Goal: Information Seeking & Learning: Learn about a topic

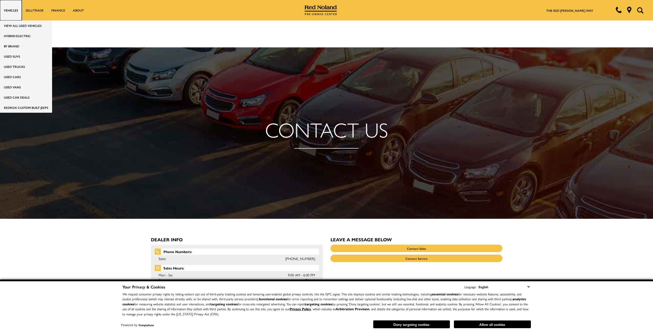
click at [11, 9] on link "Vehicles" at bounding box center [11, 10] width 22 height 21
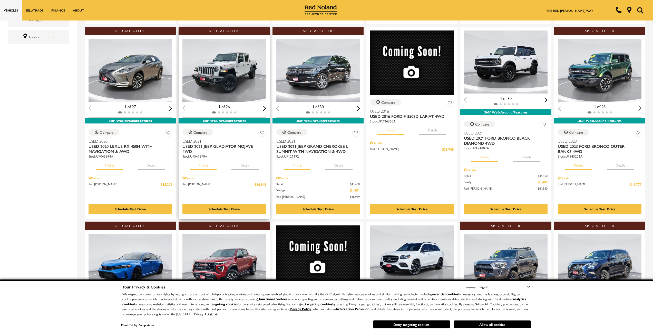
scroll to position [257, 0]
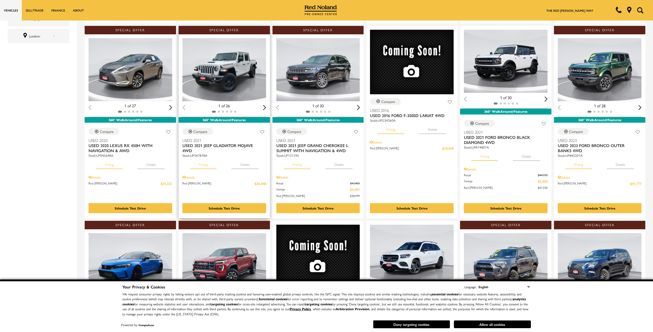
click at [240, 165] on button "Details" at bounding box center [244, 163] width 27 height 11
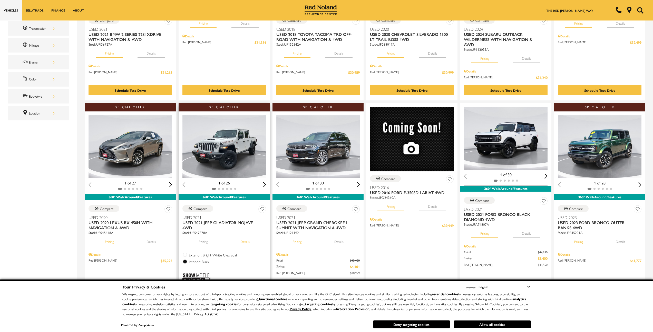
scroll to position [231, 0]
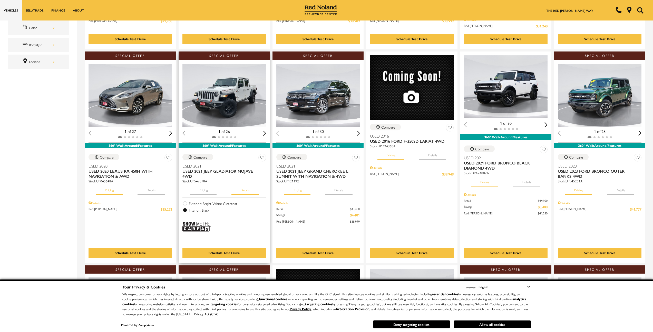
click at [207, 194] on button "Pricing" at bounding box center [203, 189] width 27 height 11
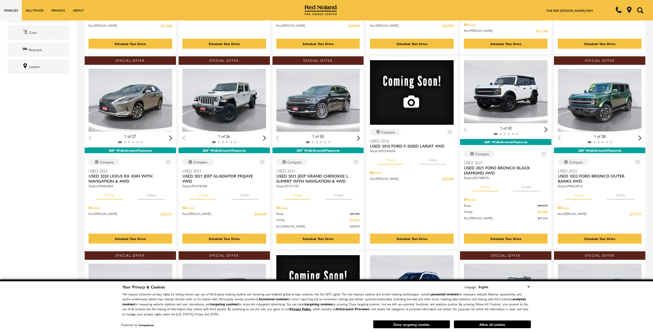
scroll to position [77, 0]
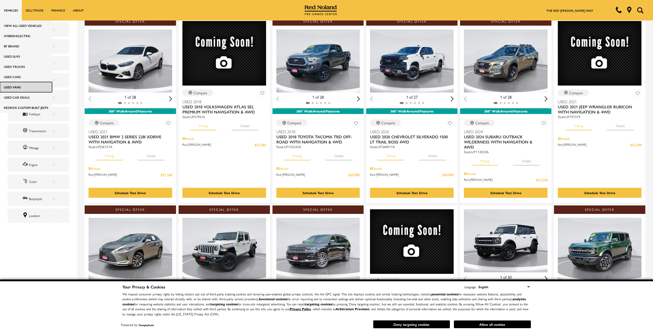
click at [30, 90] on link "Used Vans" at bounding box center [26, 87] width 52 height 10
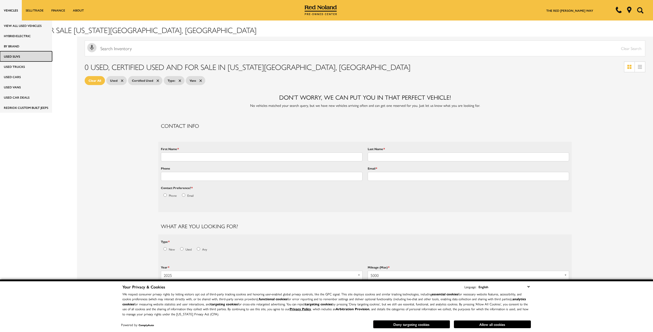
click at [23, 57] on link "Used SUVs" at bounding box center [26, 56] width 52 height 10
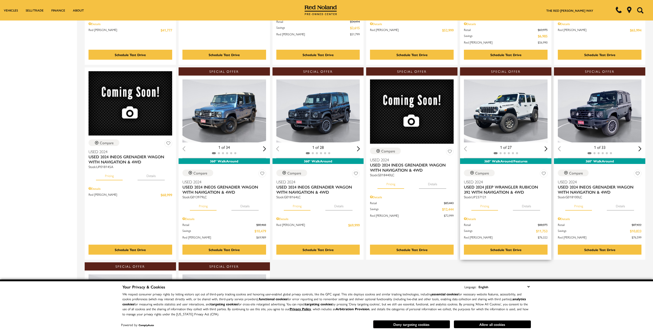
scroll to position [359, 0]
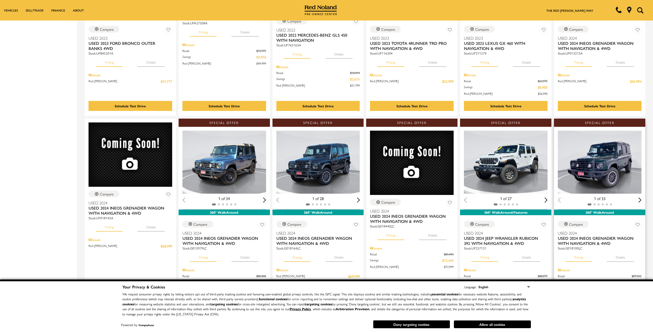
click at [626, 259] on button "Details" at bounding box center [620, 256] width 27 height 11
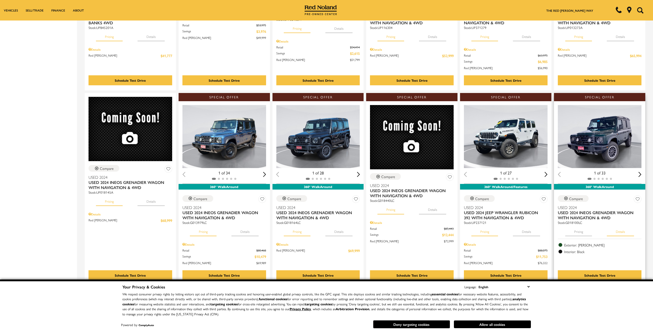
scroll to position [282, 0]
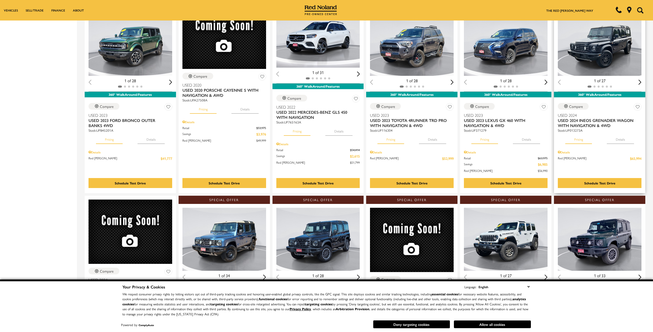
click at [614, 141] on button "Details" at bounding box center [620, 138] width 27 height 11
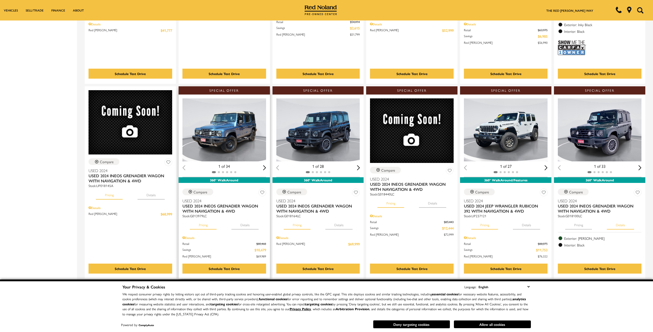
scroll to position [411, 0]
click at [240, 223] on button "Details" at bounding box center [244, 223] width 27 height 11
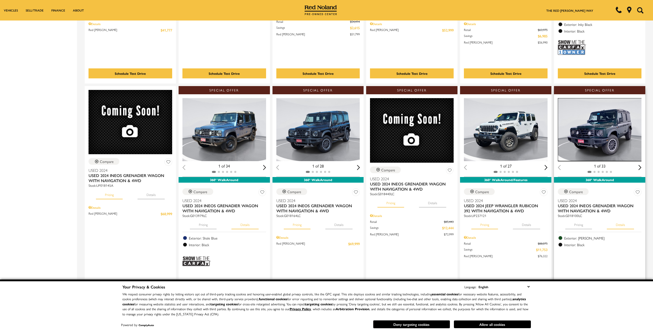
click at [589, 137] on img "1 / 2" at bounding box center [600, 129] width 84 height 63
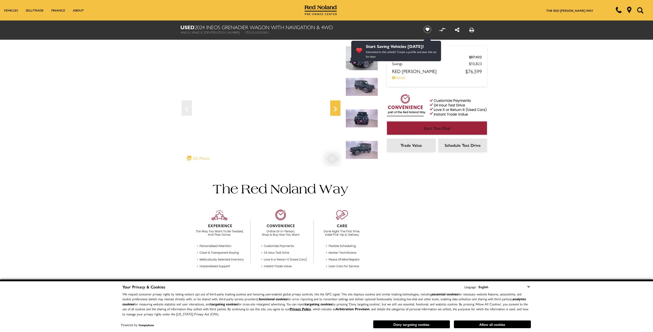
click at [332, 103] on div "Next" at bounding box center [335, 108] width 10 height 15
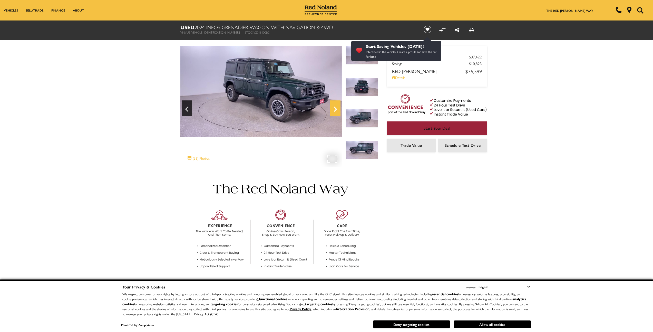
click at [332, 105] on icon "Next" at bounding box center [335, 109] width 10 height 12
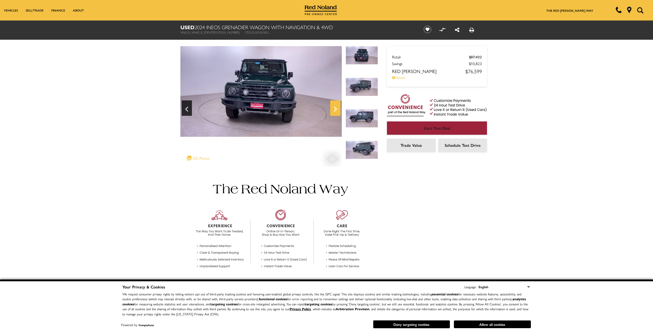
click at [332, 105] on icon "Next" at bounding box center [335, 109] width 10 height 12
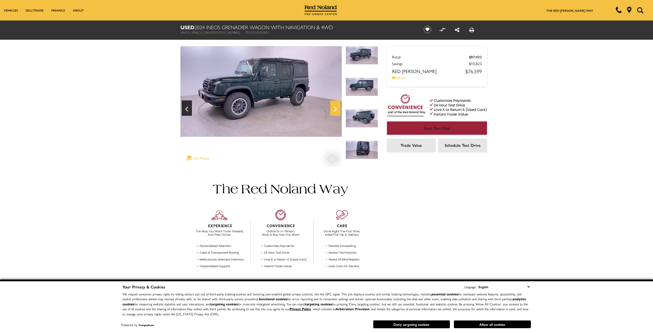
click at [332, 105] on icon "Next" at bounding box center [335, 109] width 10 height 12
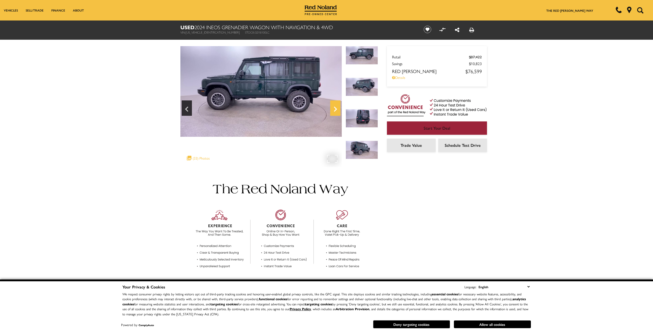
click at [332, 105] on icon "Next" at bounding box center [335, 109] width 10 height 12
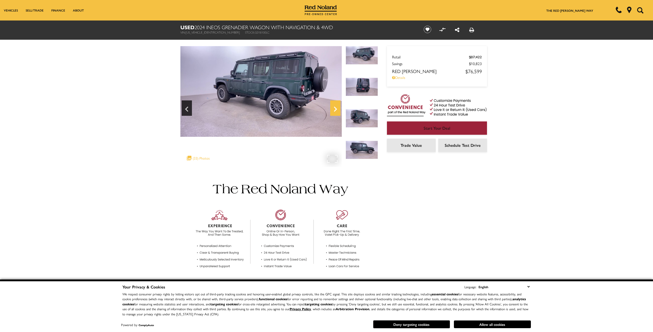
click at [332, 105] on icon "Next" at bounding box center [335, 109] width 10 height 12
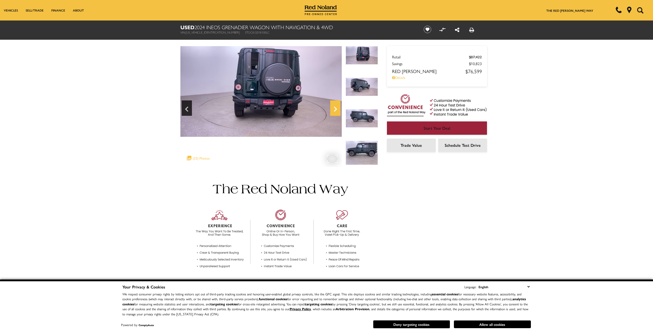
click at [332, 105] on icon "Next" at bounding box center [335, 109] width 10 height 12
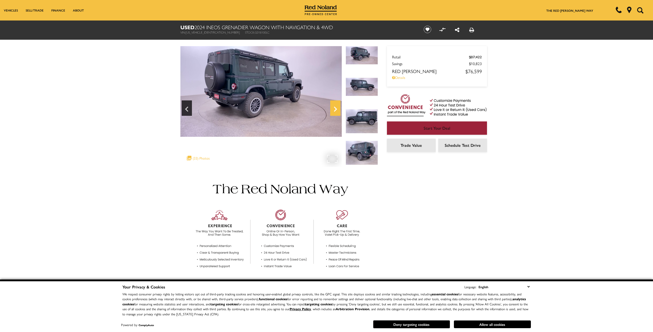
click at [332, 105] on icon "Next" at bounding box center [335, 109] width 10 height 12
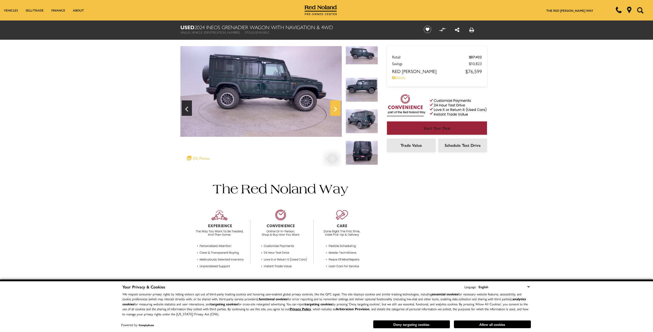
click at [332, 105] on icon "Next" at bounding box center [335, 109] width 10 height 12
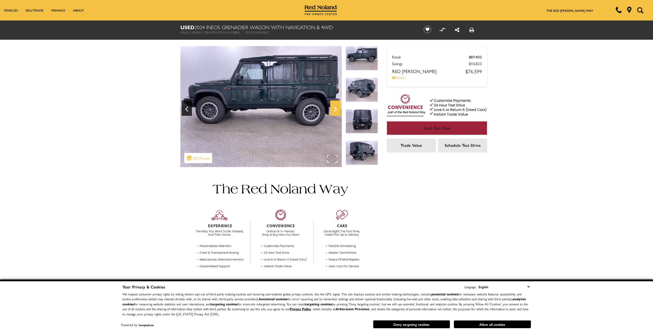
click at [332, 105] on icon "Next" at bounding box center [335, 109] width 10 height 12
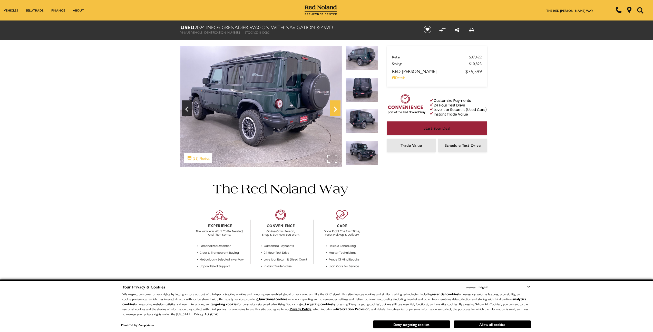
click at [332, 105] on icon "Next" at bounding box center [335, 109] width 10 height 12
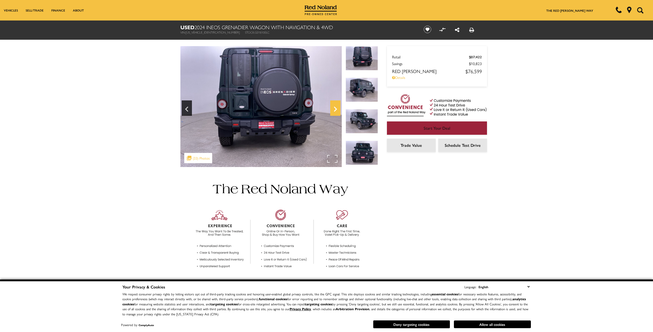
click at [332, 105] on icon "Next" at bounding box center [335, 109] width 10 height 12
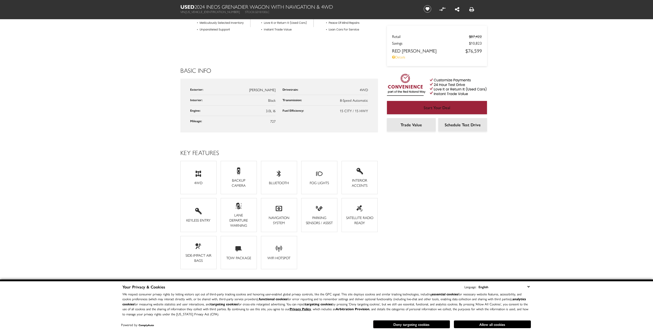
scroll to position [283, 0]
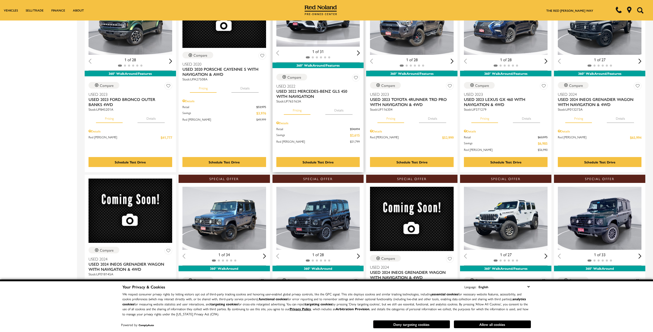
scroll to position [308, 0]
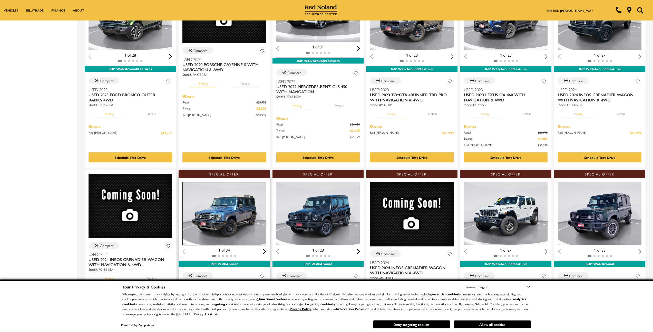
click at [239, 204] on img "1 / 2" at bounding box center [224, 213] width 84 height 63
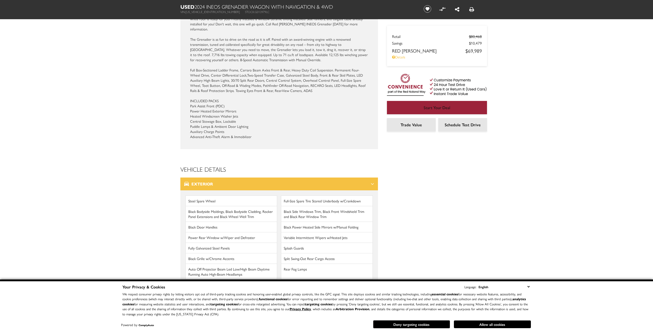
scroll to position [617, 0]
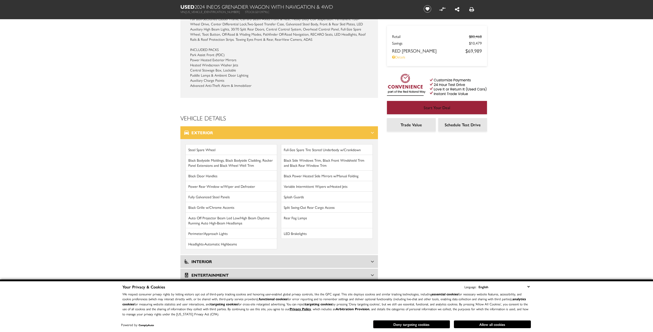
click at [371, 259] on icon at bounding box center [372, 261] width 3 height 5
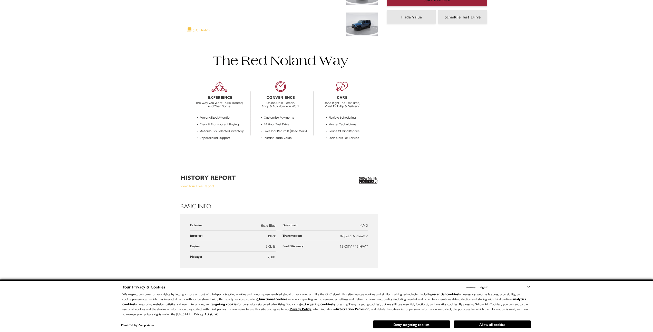
scroll to position [0, 0]
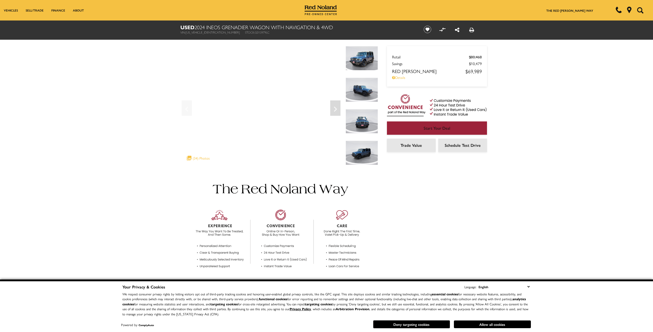
click at [353, 59] on img at bounding box center [362, 58] width 32 height 24
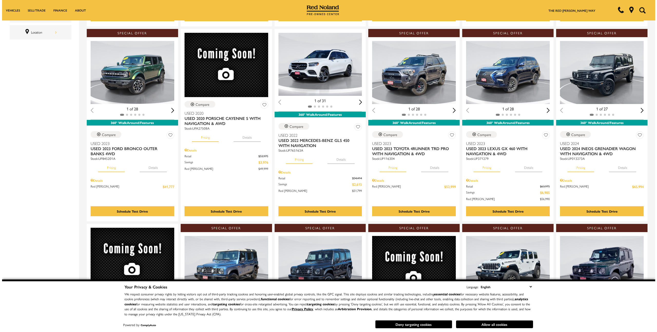
scroll to position [128, 0]
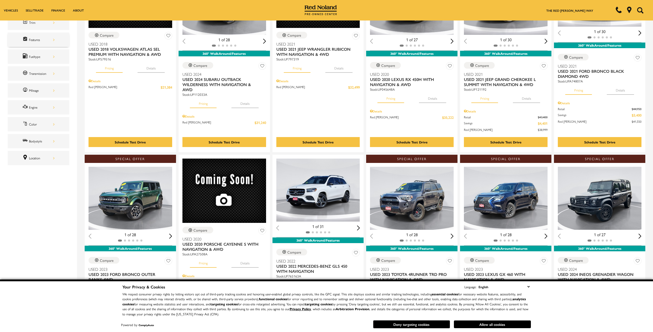
click at [50, 40] on div "Features" at bounding box center [42, 40] width 26 height 6
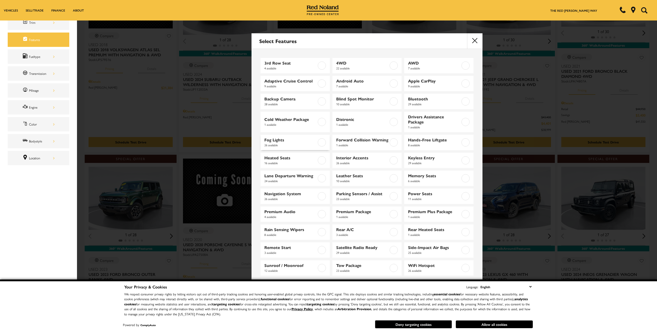
scroll to position [24, 0]
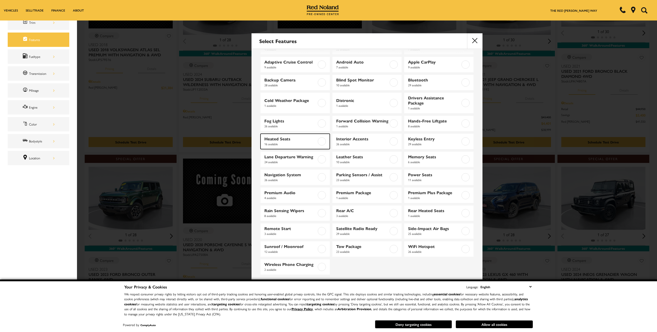
click at [283, 141] on span "Heated Seats" at bounding box center [290, 138] width 52 height 5
checkbox input "true"
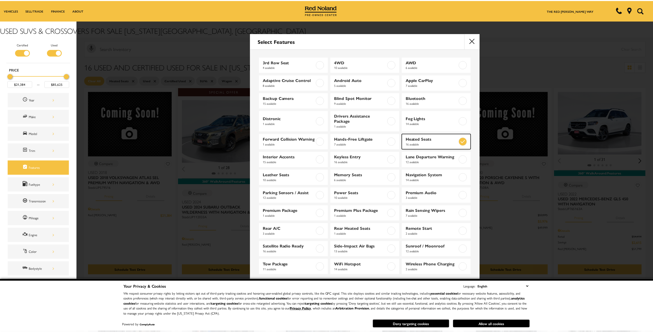
scroll to position [6, 0]
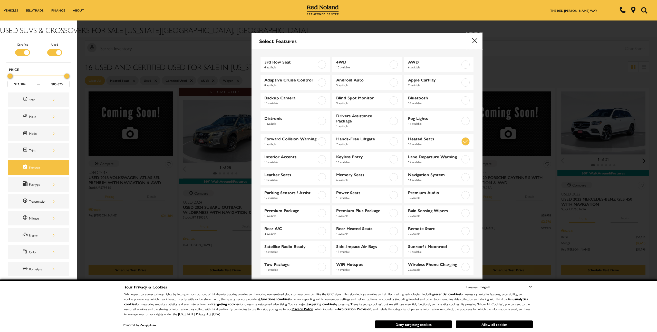
click at [476, 38] on button "close" at bounding box center [474, 40] width 15 height 15
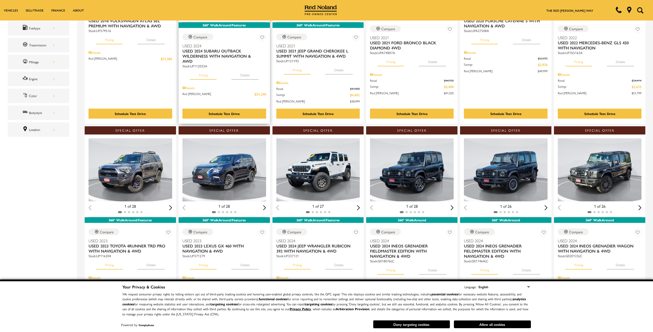
scroll to position [308, 0]
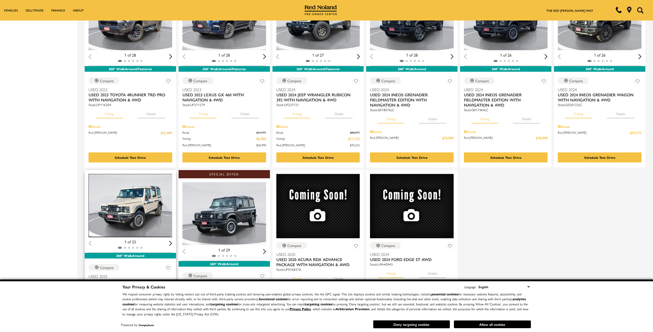
click at [151, 195] on img "1 / 2" at bounding box center [131, 205] width 84 height 63
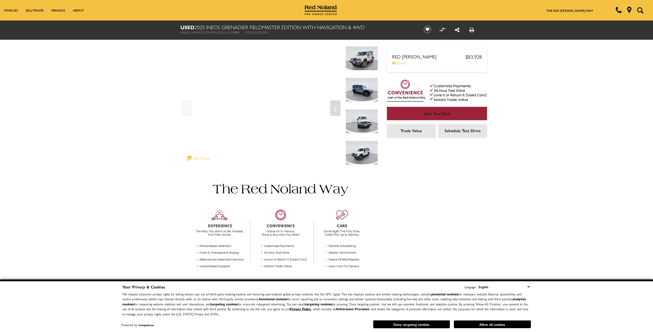
click at [361, 90] on img at bounding box center [362, 90] width 32 height 24
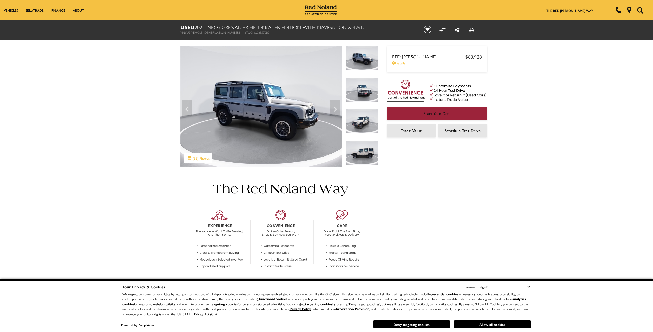
click at [360, 64] on img at bounding box center [362, 58] width 32 height 24
click at [317, 77] on img at bounding box center [260, 106] width 161 height 121
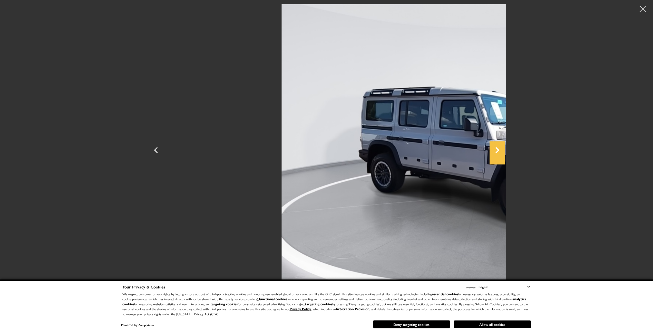
click at [505, 151] on icon "Next" at bounding box center [497, 150] width 15 height 12
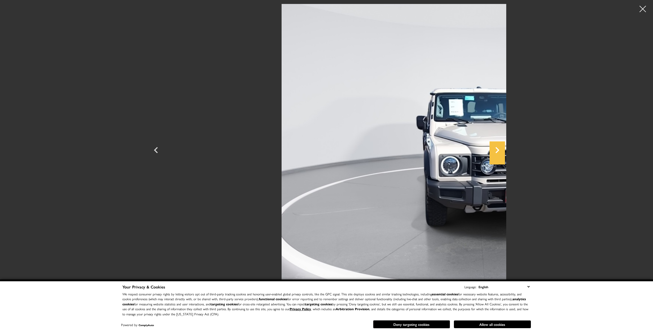
click at [505, 151] on icon "Next" at bounding box center [497, 150] width 15 height 12
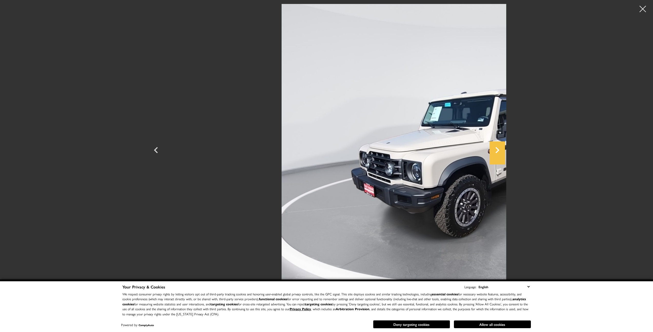
click at [505, 151] on icon "Next" at bounding box center [497, 150] width 15 height 12
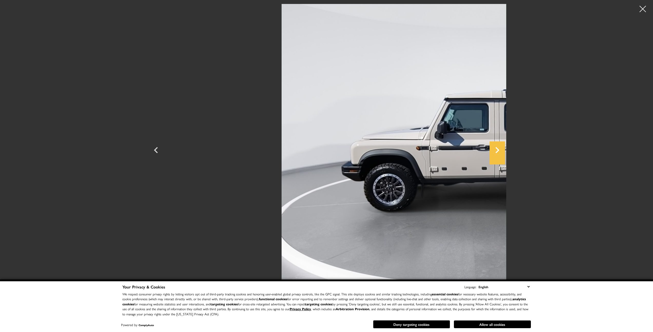
click at [505, 151] on icon "Next" at bounding box center [497, 150] width 15 height 12
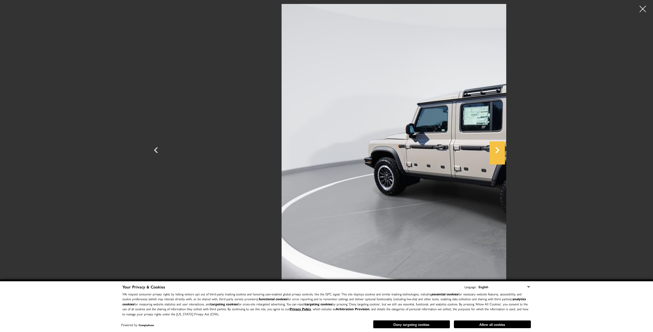
click at [499, 152] on icon "Next" at bounding box center [497, 150] width 4 height 6
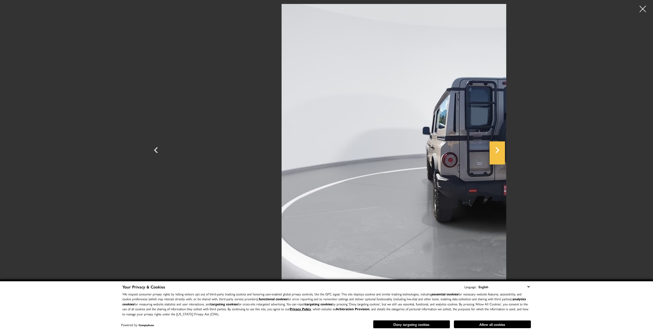
click at [499, 152] on icon "Next" at bounding box center [497, 150] width 4 height 6
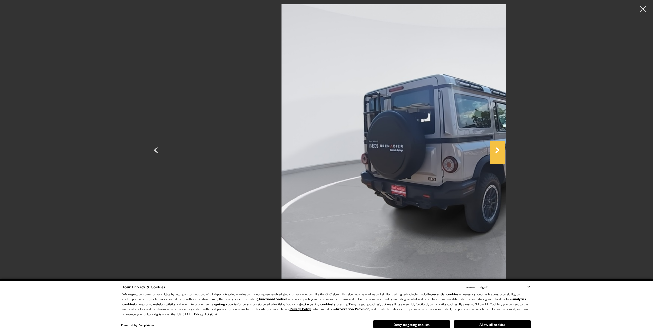
click at [505, 151] on icon "Next" at bounding box center [497, 150] width 15 height 12
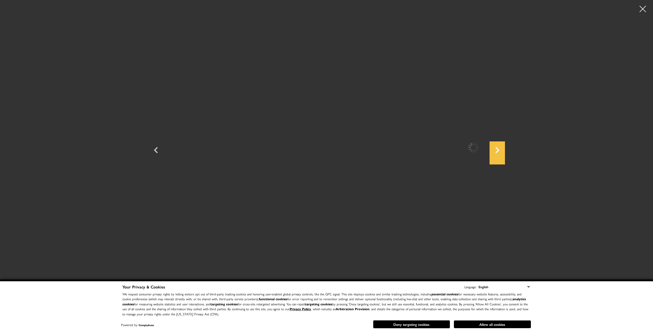
click at [505, 151] on icon "Next" at bounding box center [497, 150] width 15 height 12
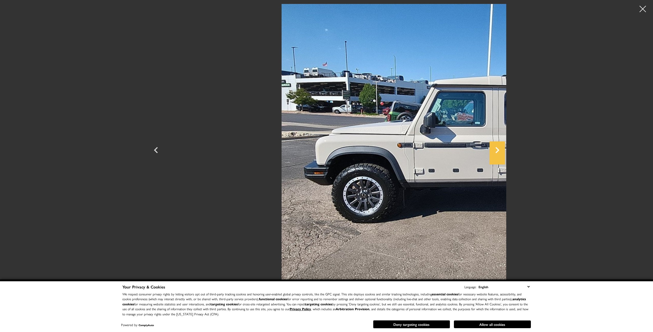
click at [505, 151] on icon "Next" at bounding box center [497, 150] width 15 height 12
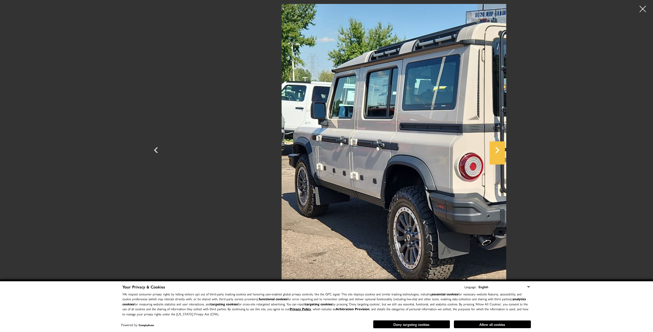
click at [499, 151] on icon "Next" at bounding box center [497, 150] width 4 height 6
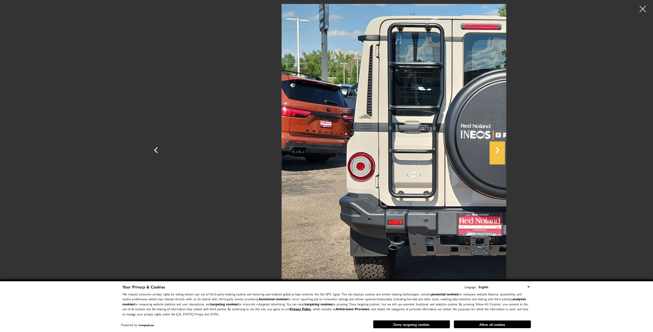
click at [499, 151] on icon "Next" at bounding box center [497, 150] width 4 height 6
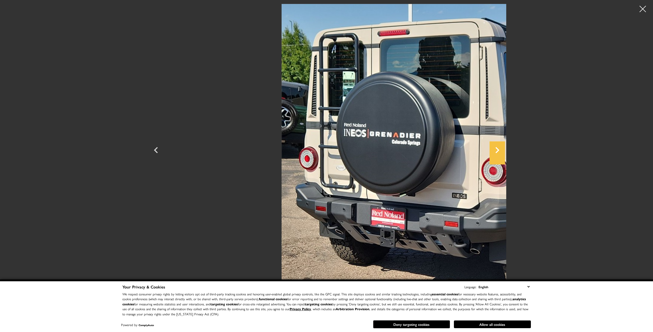
click at [499, 151] on icon "Next" at bounding box center [497, 150] width 4 height 6
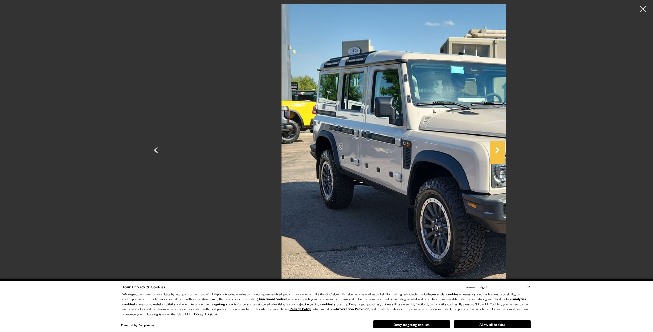
click at [505, 150] on icon "Next" at bounding box center [497, 150] width 15 height 12
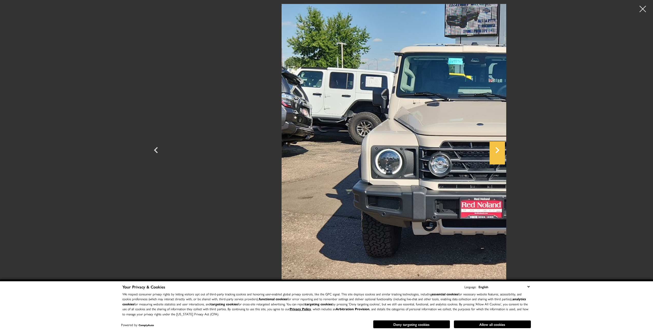
click at [499, 149] on icon "Next" at bounding box center [497, 150] width 4 height 6
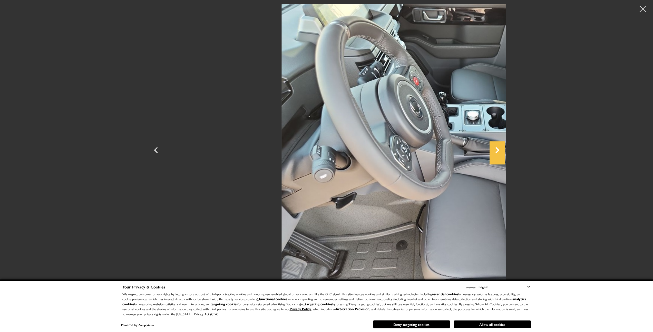
click at [499, 149] on icon "Next" at bounding box center [497, 150] width 4 height 6
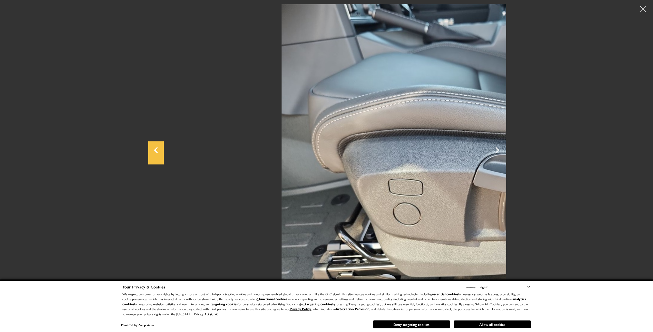
click at [148, 153] on icon "Previous" at bounding box center [155, 150] width 15 height 12
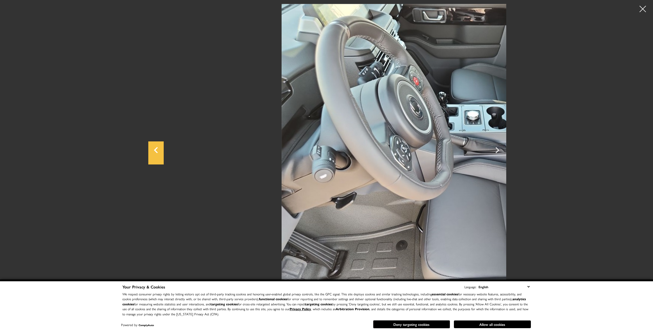
click at [148, 153] on icon "Previous" at bounding box center [155, 150] width 15 height 12
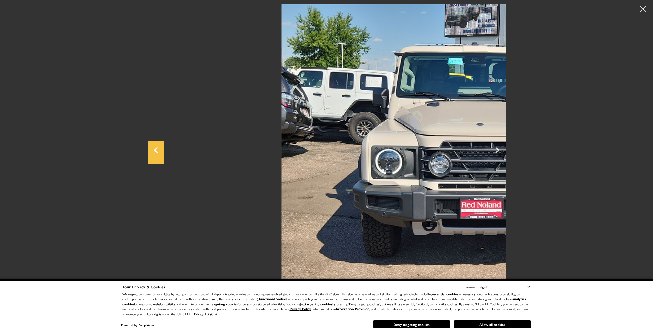
click at [148, 153] on icon "Previous" at bounding box center [155, 150] width 15 height 12
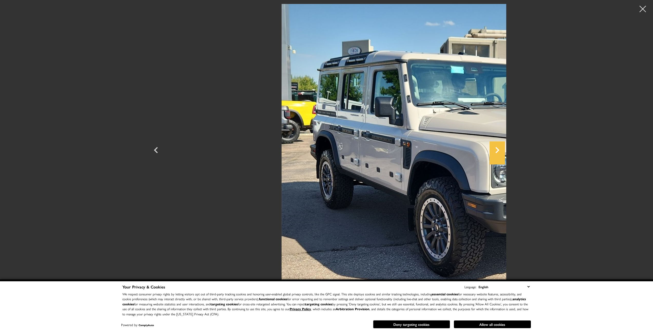
click at [499, 150] on icon "Next" at bounding box center [497, 150] width 4 height 6
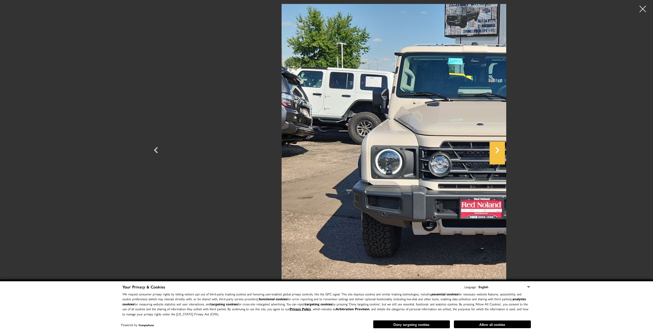
click at [499, 150] on icon "Next" at bounding box center [497, 150] width 4 height 6
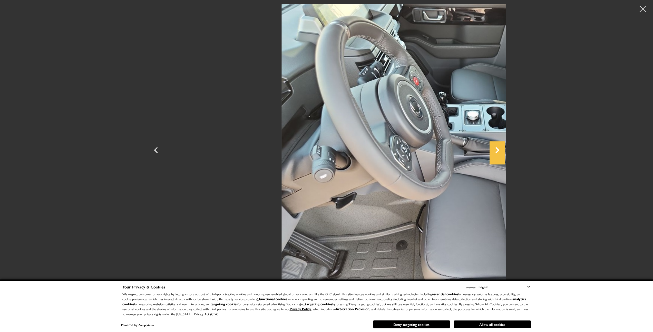
click at [499, 150] on icon "Next" at bounding box center [497, 150] width 4 height 6
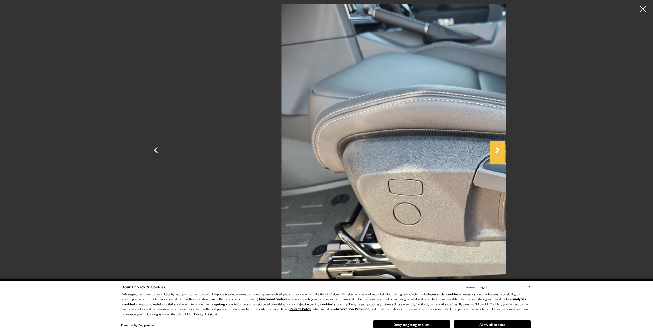
click at [499, 150] on icon "Next" at bounding box center [497, 150] width 4 height 6
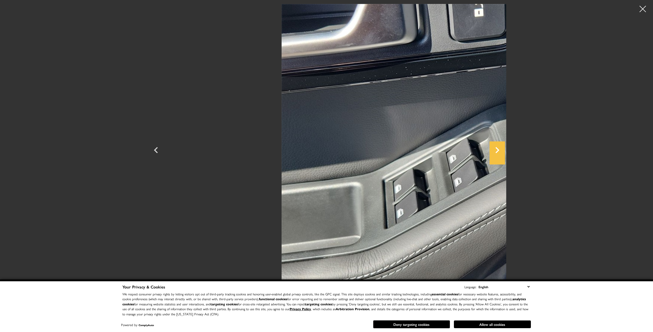
click at [499, 150] on icon "Next" at bounding box center [497, 150] width 4 height 6
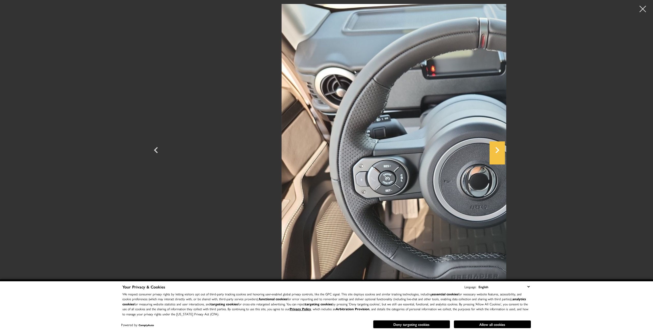
click at [499, 150] on icon "Next" at bounding box center [497, 150] width 4 height 6
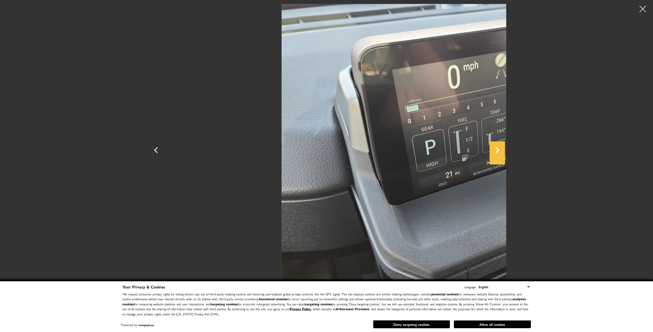
click at [499, 150] on icon "Next" at bounding box center [497, 150] width 4 height 6
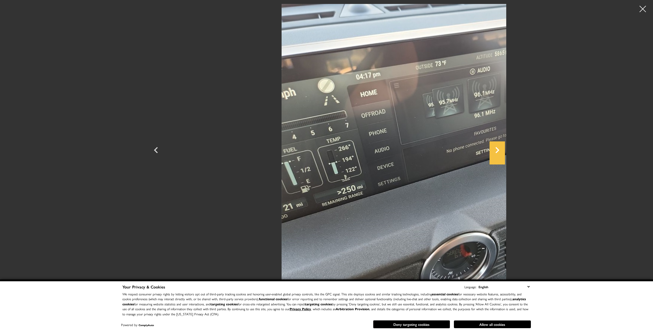
click at [499, 150] on icon "Next" at bounding box center [497, 150] width 4 height 6
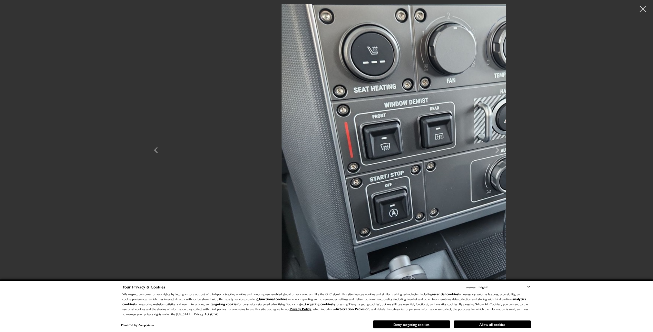
click at [437, 324] on button "Deny targeting cookies" at bounding box center [411, 325] width 77 height 8
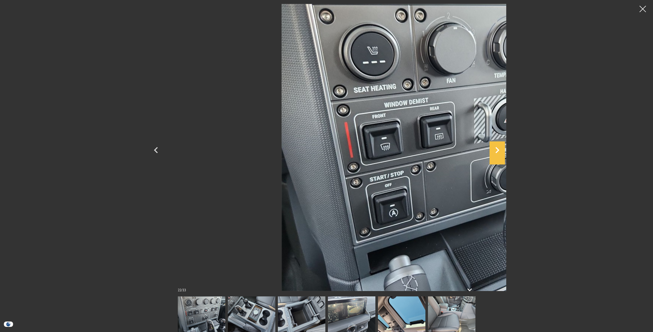
click at [505, 150] on icon "Next" at bounding box center [497, 150] width 15 height 12
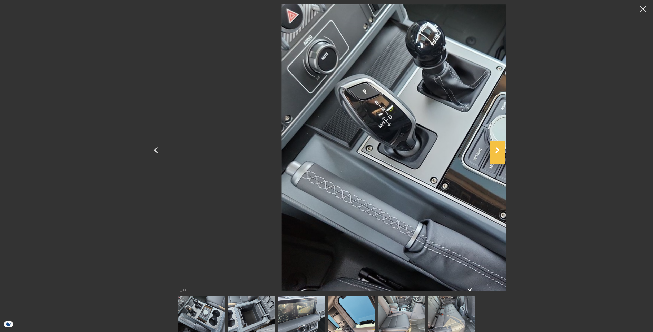
click at [505, 150] on icon "Next" at bounding box center [497, 150] width 15 height 12
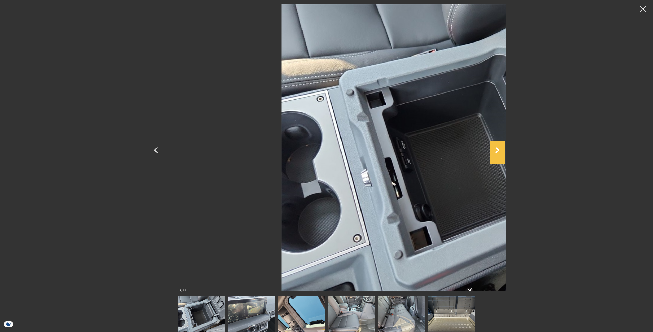
click at [505, 150] on icon "Next" at bounding box center [497, 150] width 15 height 12
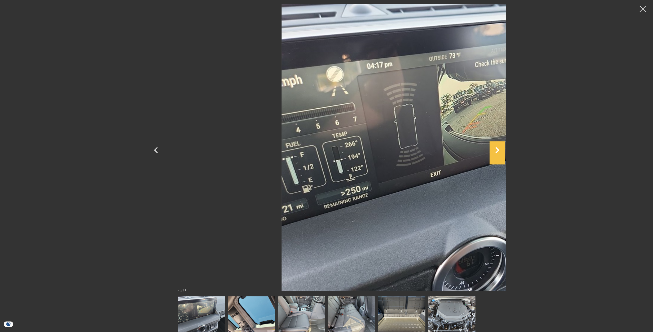
click at [505, 150] on icon "Next" at bounding box center [497, 150] width 15 height 12
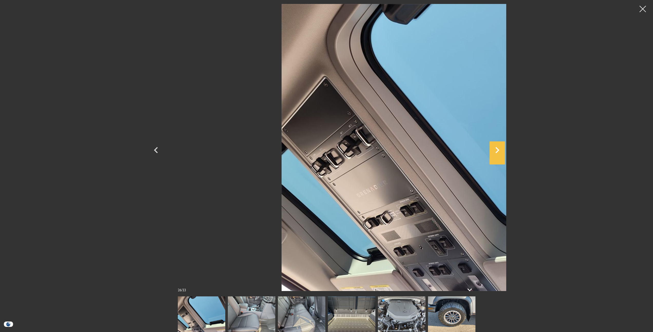
click at [499, 150] on icon "Next" at bounding box center [497, 150] width 4 height 6
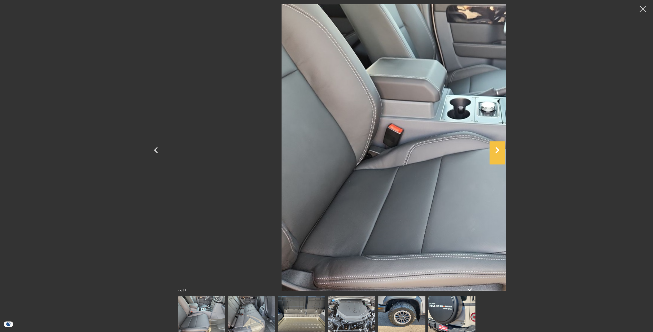
click at [499, 150] on icon "Next" at bounding box center [497, 150] width 4 height 6
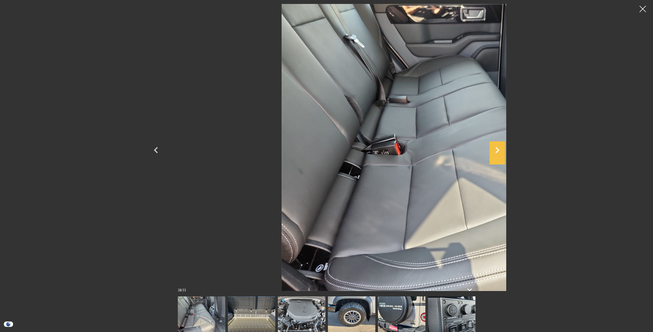
click at [499, 150] on icon "Next" at bounding box center [497, 150] width 4 height 6
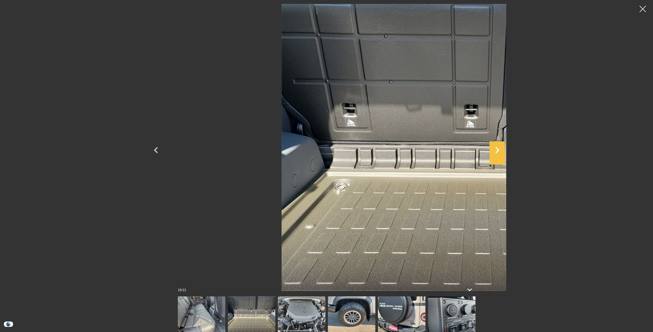
click at [499, 150] on icon "Next" at bounding box center [497, 150] width 4 height 6
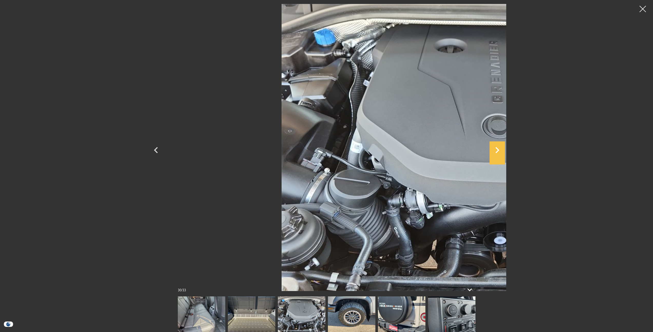
click at [499, 150] on icon "Next" at bounding box center [497, 150] width 4 height 6
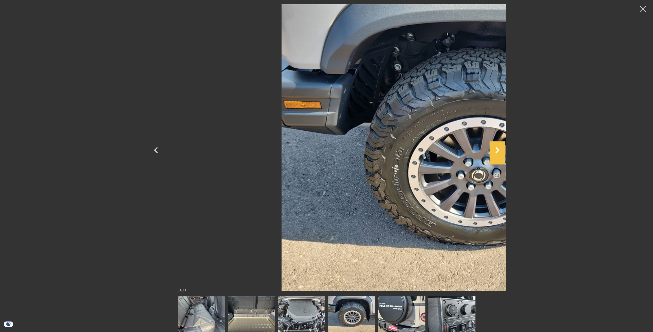
click at [499, 150] on icon "Next" at bounding box center [497, 150] width 4 height 6
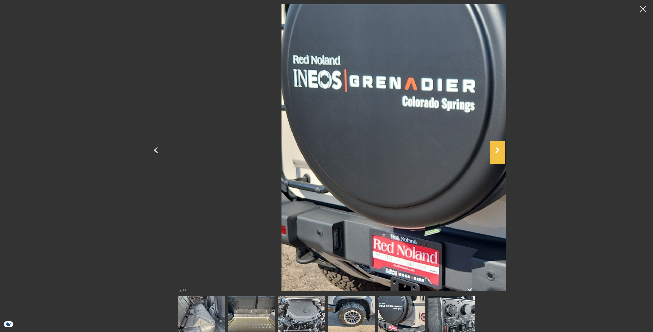
click at [505, 151] on icon "Next" at bounding box center [497, 150] width 15 height 12
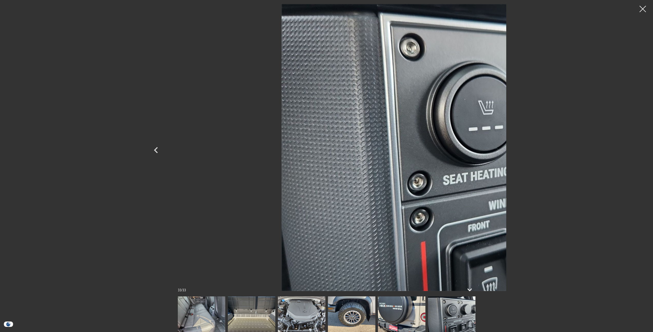
click at [506, 150] on div at bounding box center [326, 148] width 359 height 288
click at [640, 11] on div at bounding box center [643, 9] width 14 height 14
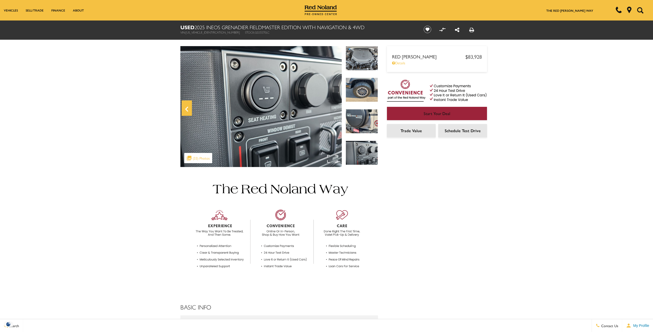
click at [187, 109] on icon "Previous" at bounding box center [187, 109] width 10 height 12
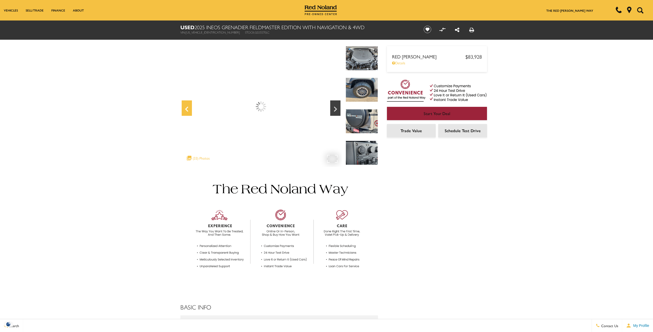
click at [187, 109] on icon "Previous" at bounding box center [187, 109] width 10 height 12
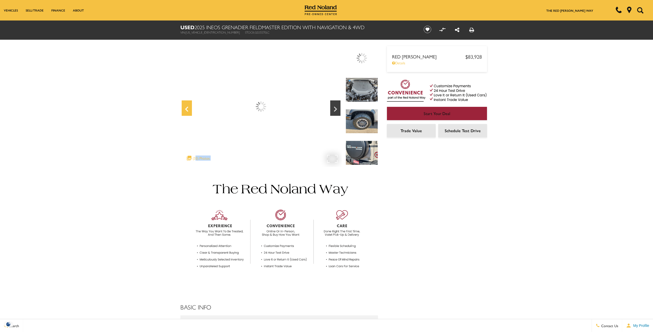
click at [187, 109] on icon "Previous" at bounding box center [187, 109] width 10 height 12
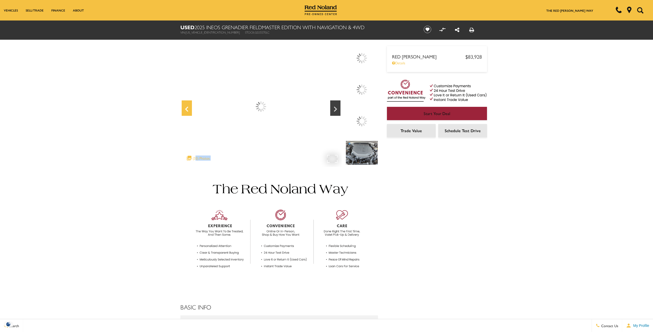
click at [187, 109] on icon "Previous" at bounding box center [187, 109] width 10 height 12
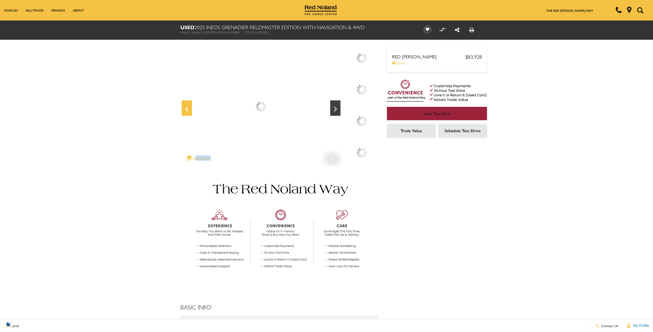
click at [187, 109] on icon "Previous" at bounding box center [187, 109] width 10 height 12
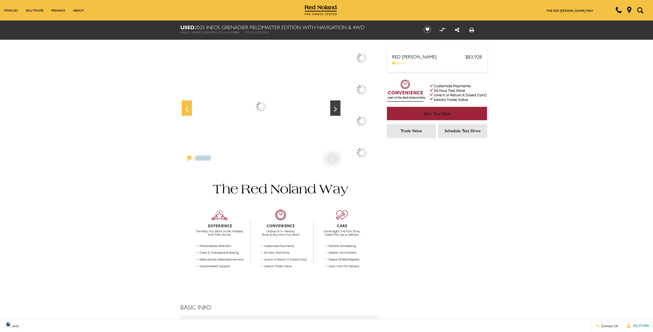
click at [187, 109] on icon "Previous" at bounding box center [187, 109] width 10 height 12
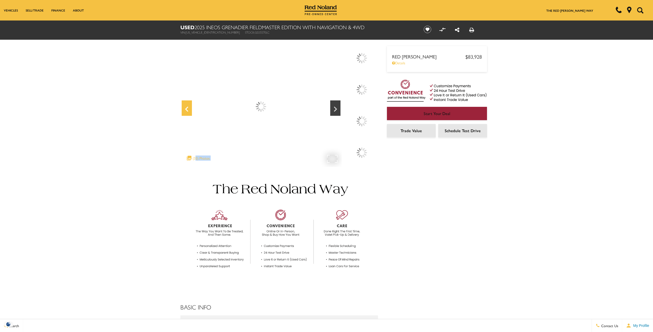
click at [187, 109] on icon "Previous" at bounding box center [187, 109] width 10 height 12
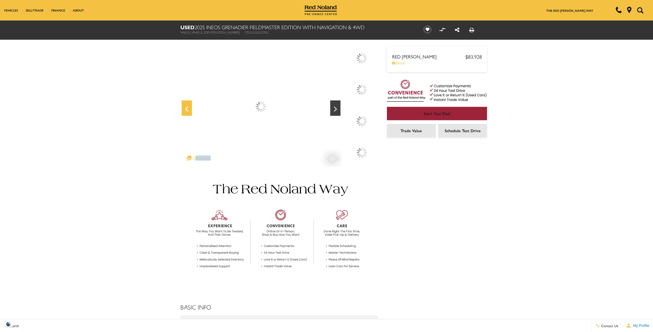
click at [187, 109] on icon "Previous" at bounding box center [187, 109] width 10 height 12
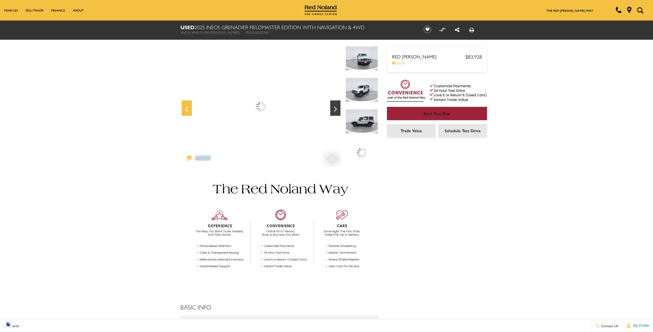
click at [187, 109] on icon "Previous" at bounding box center [187, 109] width 10 height 12
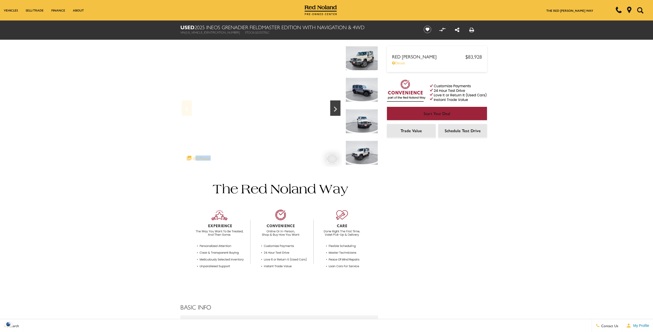
click at [187, 109] on div "360 WalkAround Powered By SpinCar" at bounding box center [260, 106] width 161 height 121
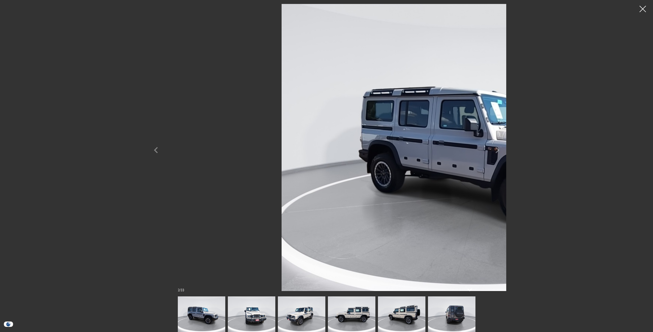
click at [644, 11] on div at bounding box center [643, 9] width 14 height 14
